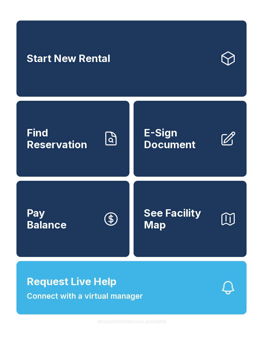
click at [186, 149] on span "E-Sign Document" at bounding box center [180, 138] width 72 height 23
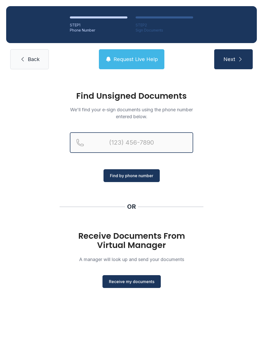
click at [139, 142] on input "Reservation phone number" at bounding box center [131, 142] width 123 height 21
type input "[PHONE_NUMBER]"
click at [233, 59] on button "Next" at bounding box center [233, 59] width 38 height 20
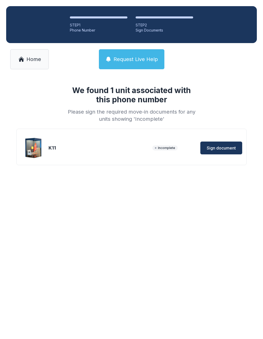
click at [92, 144] on div "K11 Incomplete Sign document" at bounding box center [131, 148] width 221 height 26
click at [228, 144] on button "Sign document" at bounding box center [221, 148] width 42 height 13
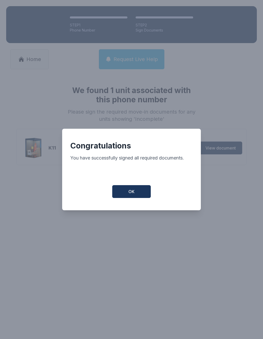
click at [134, 190] on button "OK" at bounding box center [131, 191] width 38 height 13
